Goal: Ask a question

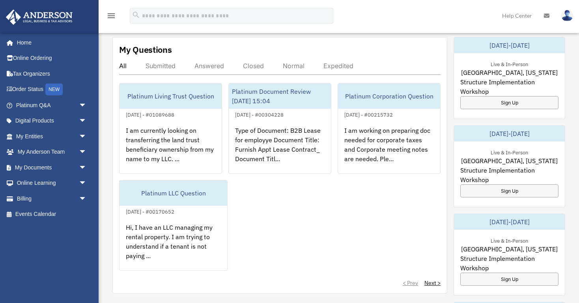
scroll to position [330, 0]
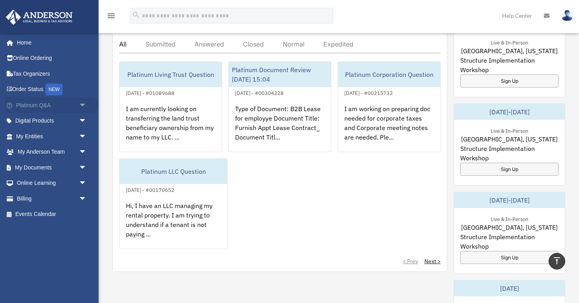
click at [79, 101] on span "arrow_drop_down" at bounding box center [87, 105] width 16 height 16
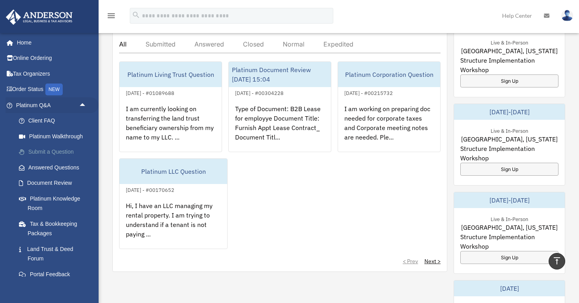
click at [53, 157] on link "Submit a Question" at bounding box center [55, 152] width 88 height 16
click at [162, 48] on div "All Submitted Answered Closed Normal Expedited" at bounding box center [279, 46] width 321 height 13
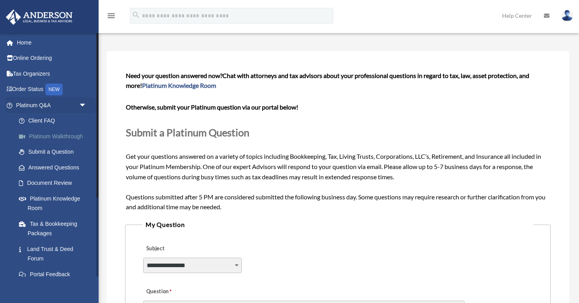
scroll to position [26, 0]
click at [52, 167] on link "Answered Questions" at bounding box center [55, 168] width 88 height 16
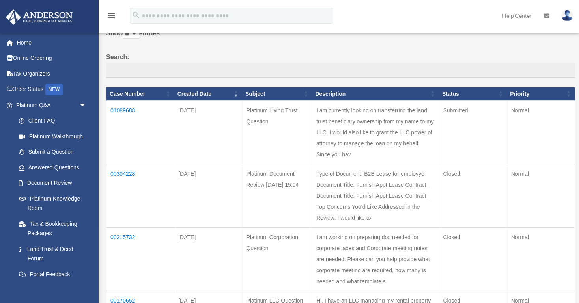
scroll to position [59, 0]
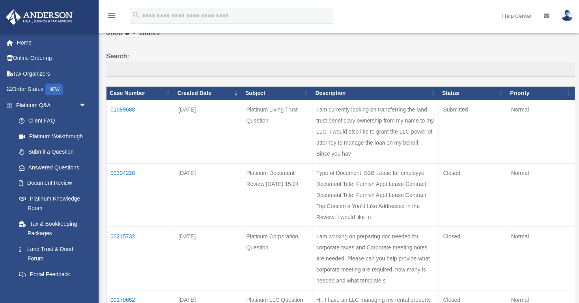
click at [132, 107] on td "01089688" at bounding box center [140, 131] width 68 height 63
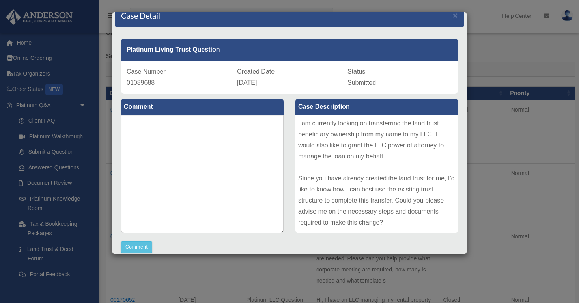
scroll to position [0, 0]
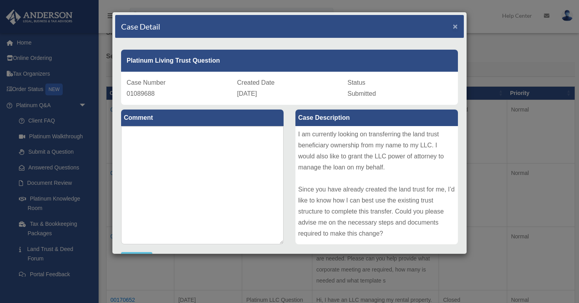
click at [456, 27] on span "×" at bounding box center [455, 26] width 5 height 9
